Goal: Use online tool/utility: Utilize a website feature to perform a specific function

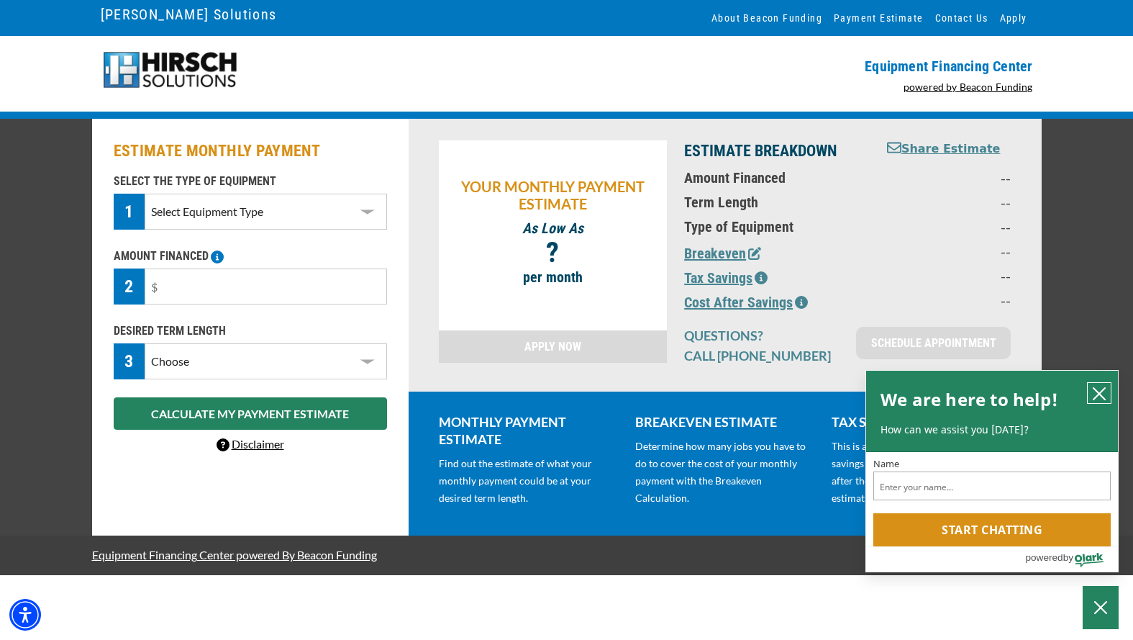
drag, startPoint x: 1098, startPoint y: 388, endPoint x: 1079, endPoint y: 395, distance: 20.7
click at [1098, 388] on icon "close chatbox" at bounding box center [1099, 393] width 14 height 14
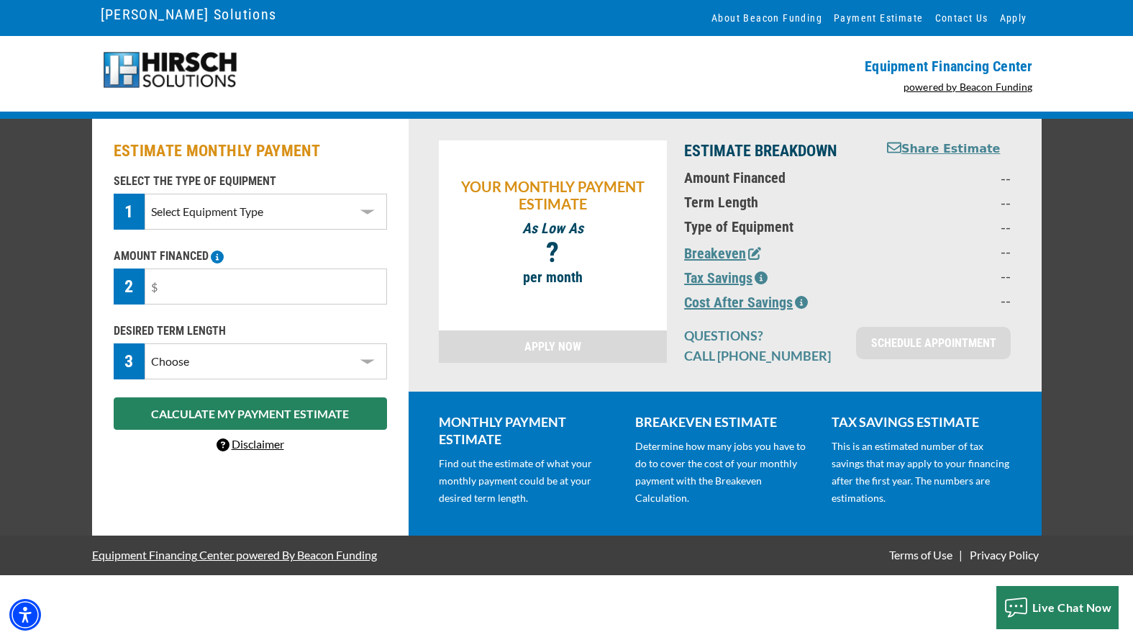
click at [322, 217] on select "Select Equipment Type DTG Printing Embroidery Screen Printing Software and Auto…" at bounding box center [266, 212] width 242 height 36
select select "10"
click at [145, 194] on select "Select Equipment Type DTG Printing Embroidery Screen Printing Software and Auto…" at bounding box center [266, 212] width 242 height 36
click at [236, 292] on input "text" at bounding box center [266, 286] width 242 height 36
type input "$62,300"
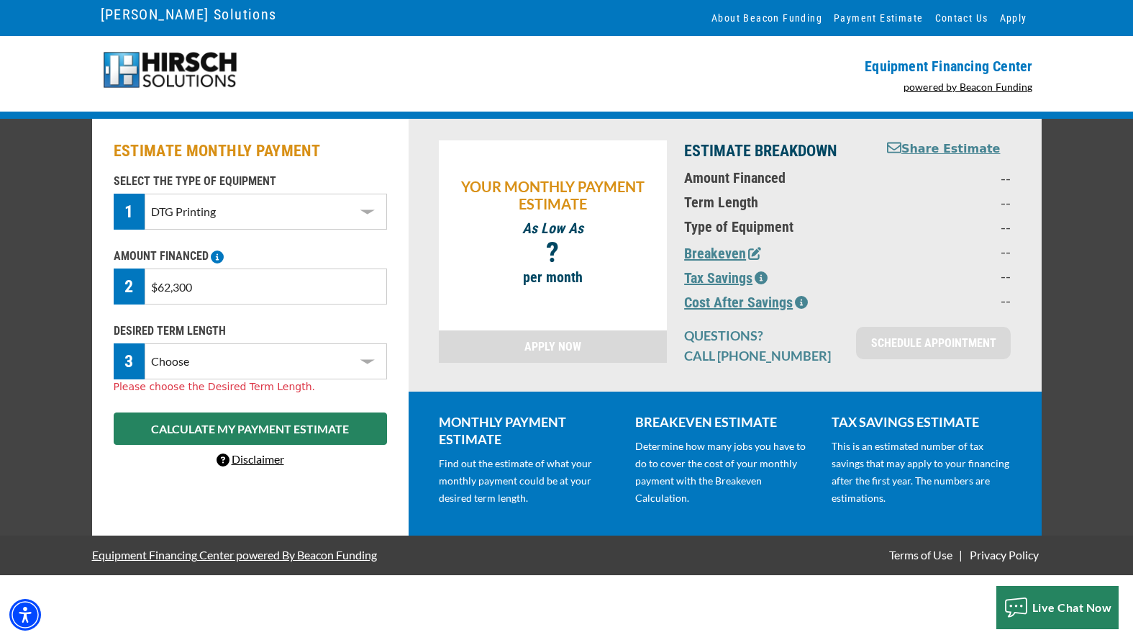
click at [260, 357] on select "Choose 36 Months 48 Months 60 Months" at bounding box center [266, 361] width 242 height 36
select select "60"
click at [145, 343] on select "Choose 36 Months 48 Months 60 Months" at bounding box center [266, 361] width 242 height 36
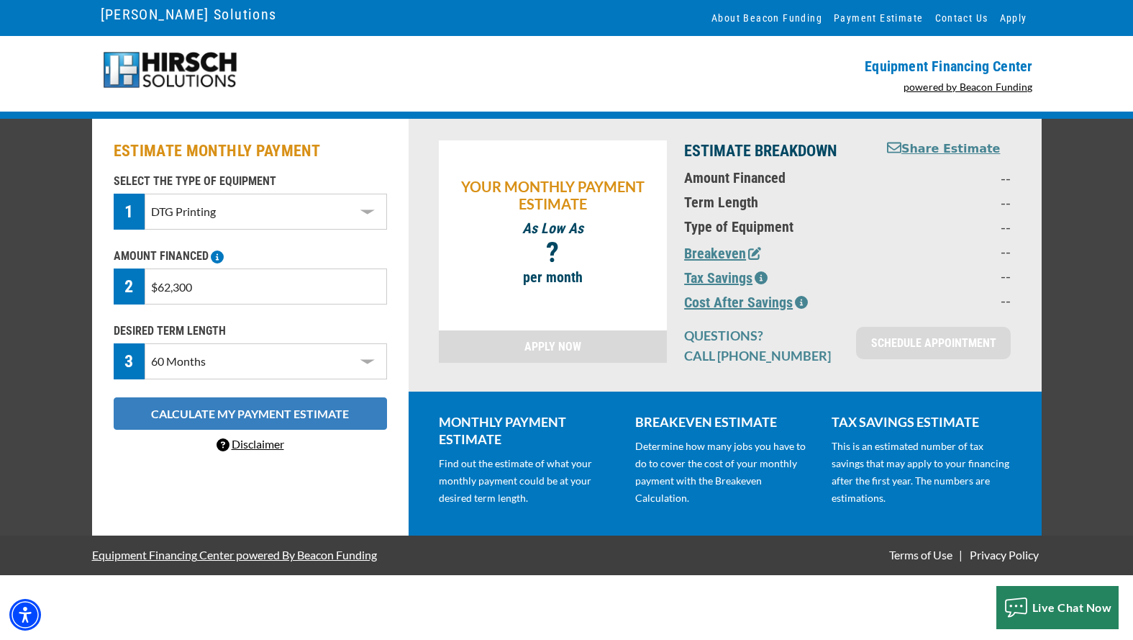
click at [211, 410] on button "CALCULATE MY PAYMENT ESTIMATE" at bounding box center [250, 413] width 273 height 32
